Goal: Check status: Check status

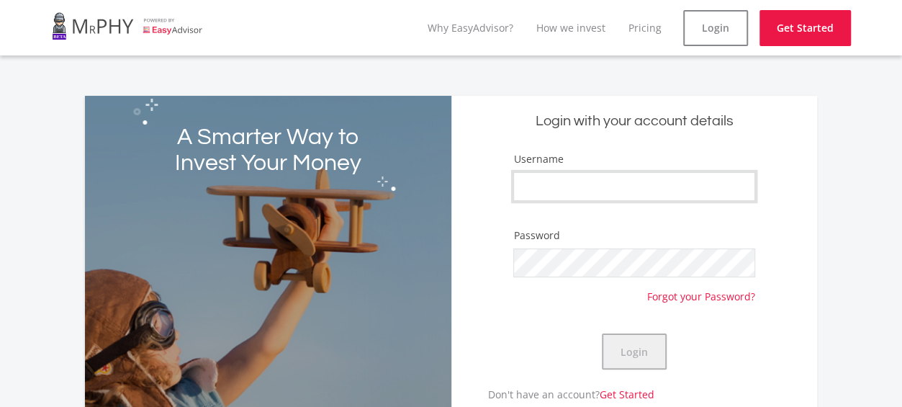
type input "Pipe321"
click at [639, 352] on button "Login" at bounding box center [633, 351] width 65 height 36
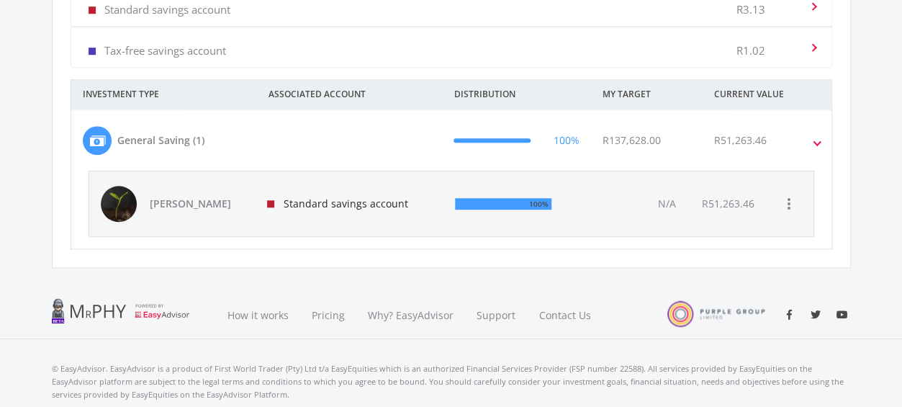
scroll to position [523, 0]
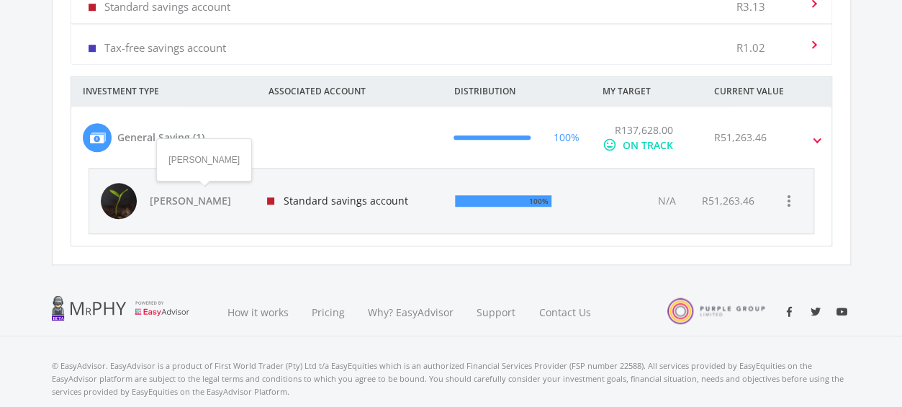
click at [193, 197] on span "[PERSON_NAME]" at bounding box center [200, 201] width 101 height 14
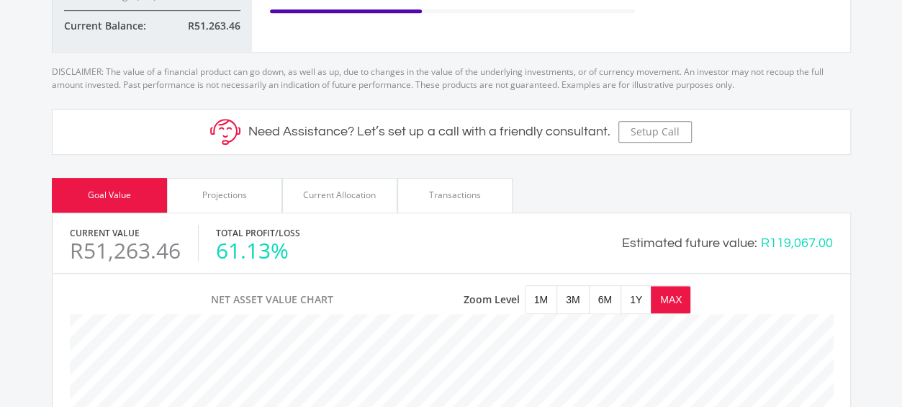
scroll to position [489, 0]
click at [218, 196] on div "Projections" at bounding box center [224, 195] width 45 height 13
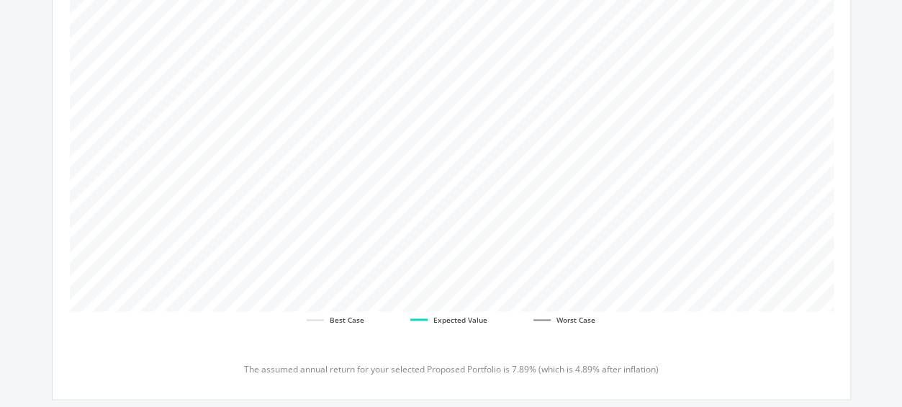
scroll to position [884, 0]
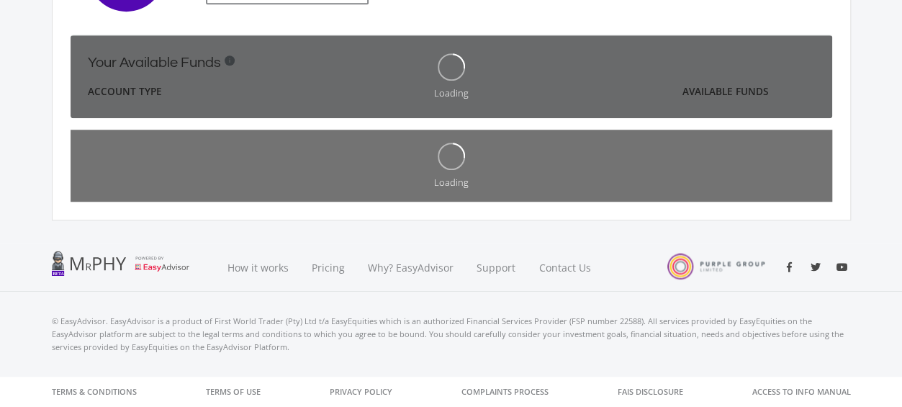
scroll to position [386, 0]
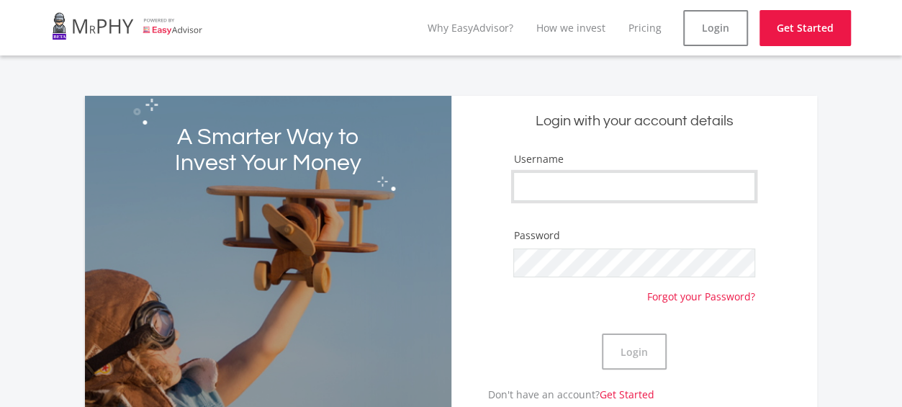
type input "Pipe321"
